Goal: Task Accomplishment & Management: Use online tool/utility

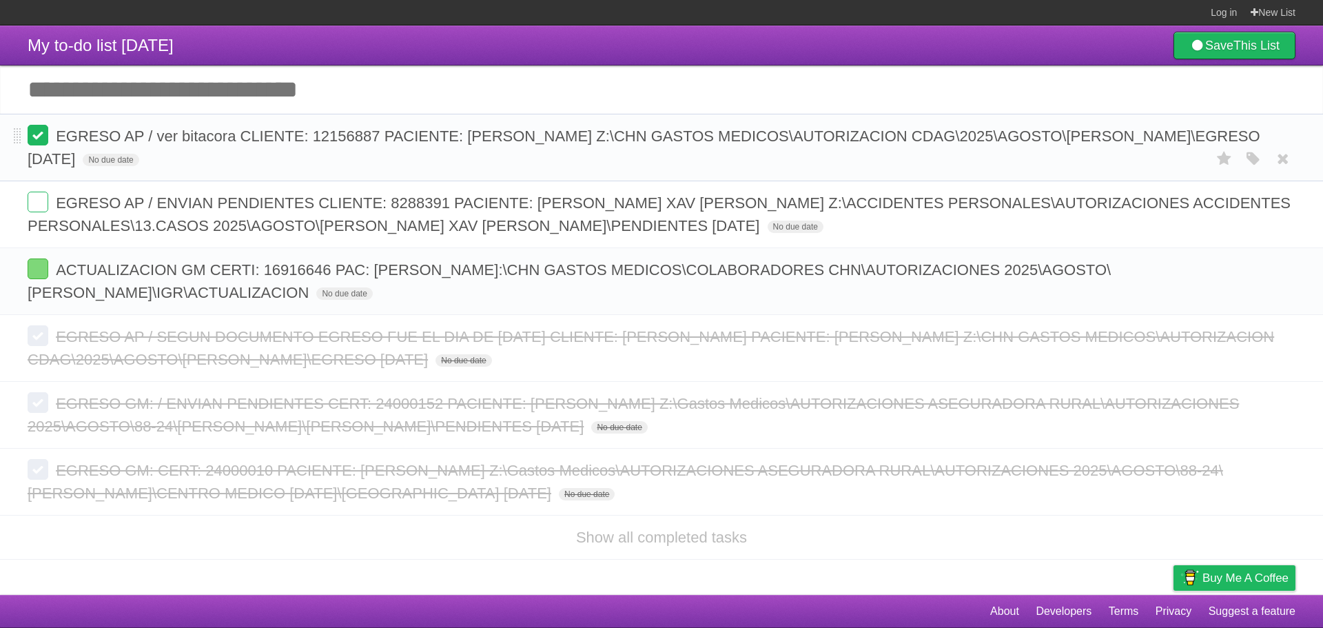
click at [40, 136] on label at bounding box center [38, 135] width 21 height 21
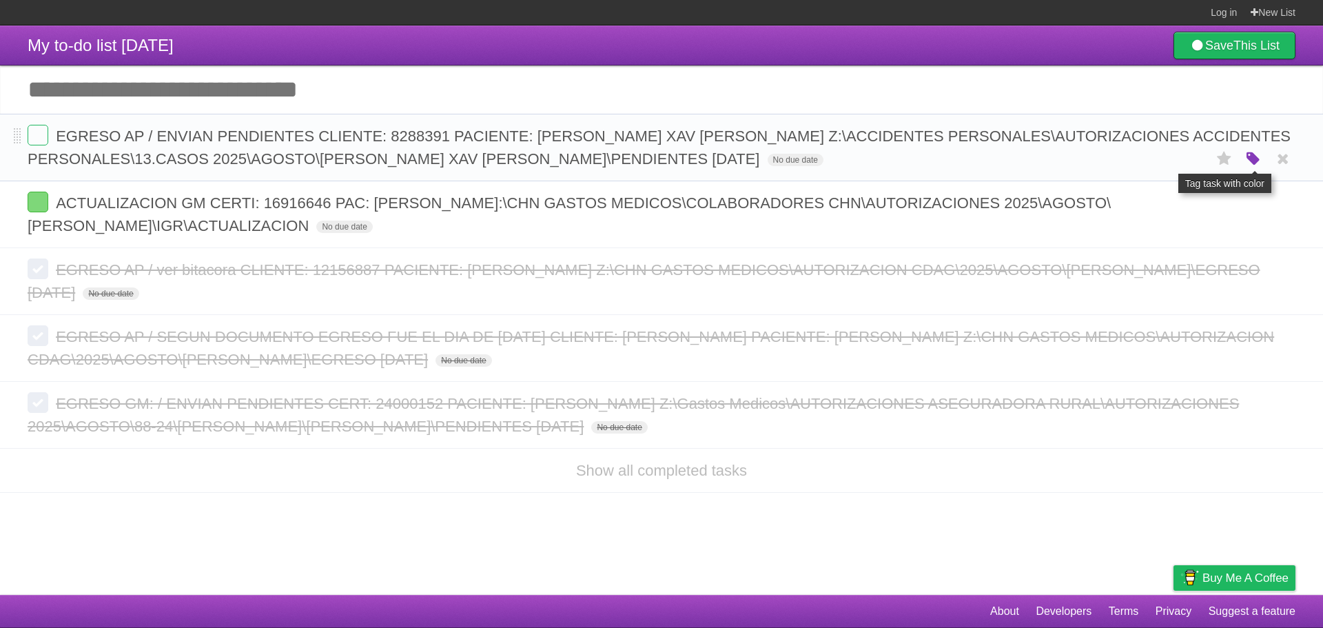
click at [1252, 165] on icon "button" at bounding box center [1253, 159] width 19 height 18
click at [1135, 164] on label "Blue" at bounding box center [1137, 158] width 15 height 15
